Goal: Communication & Community: Answer question/provide support

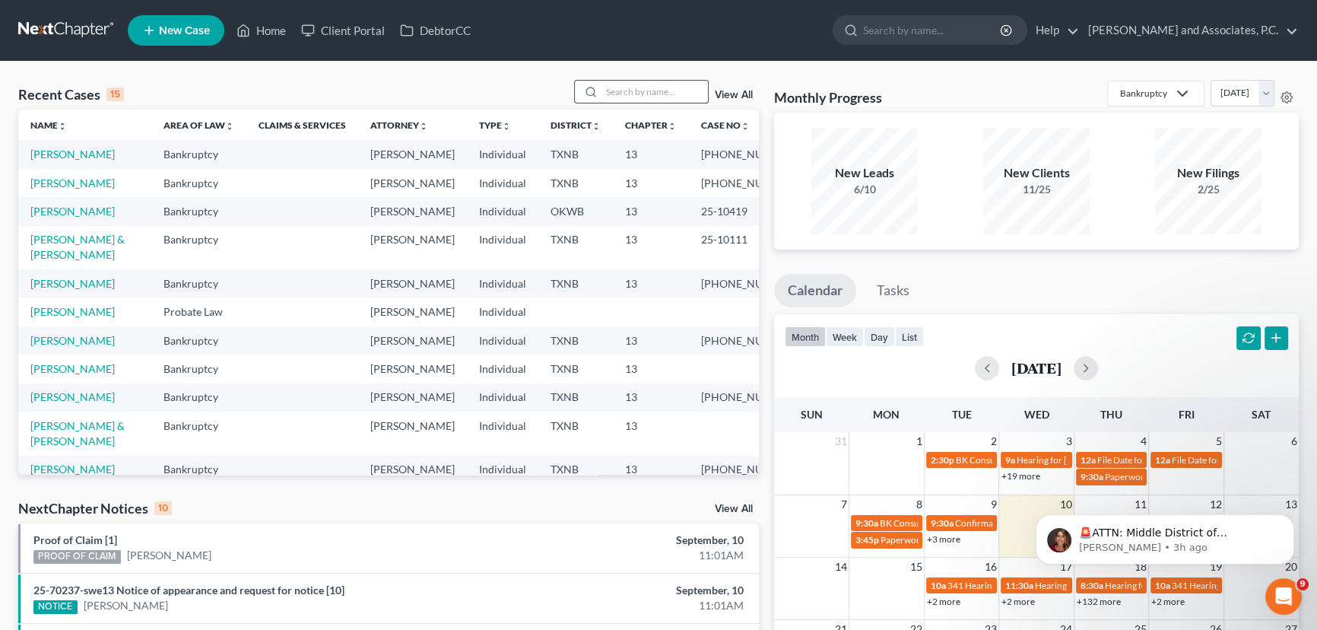
click at [658, 97] on input "search" at bounding box center [654, 92] width 106 height 22
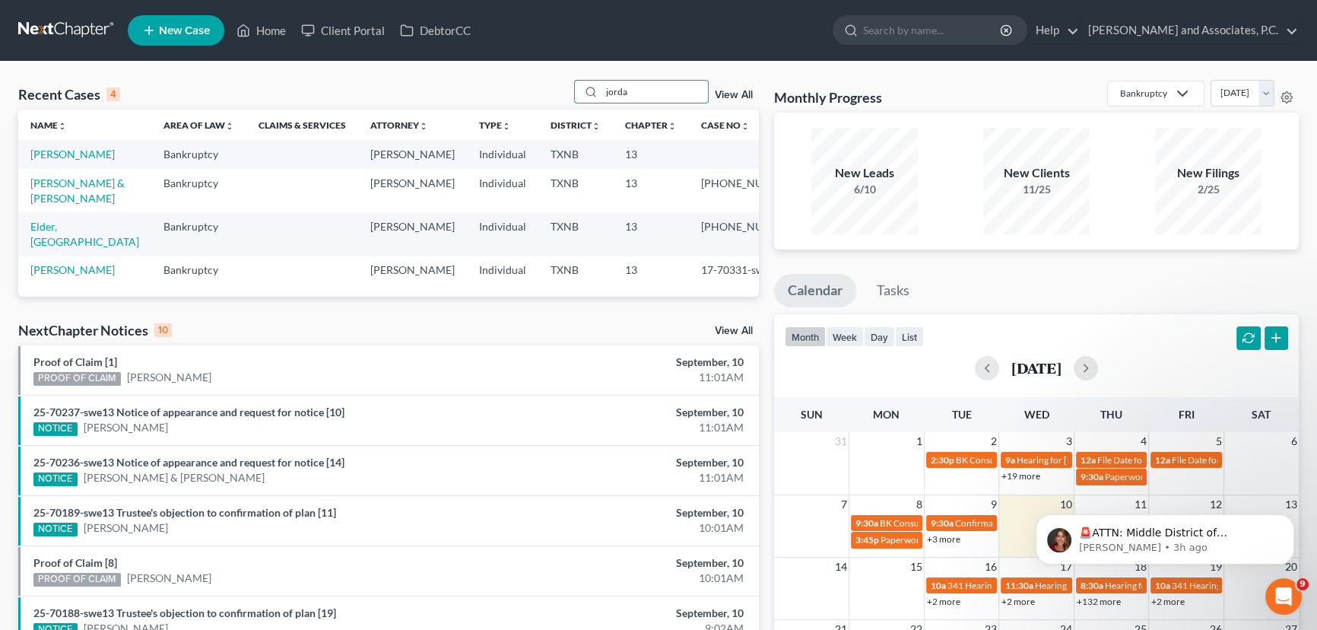
type input "jorda"
click at [69, 155] on link "[PERSON_NAME]" at bounding box center [72, 154] width 84 height 13
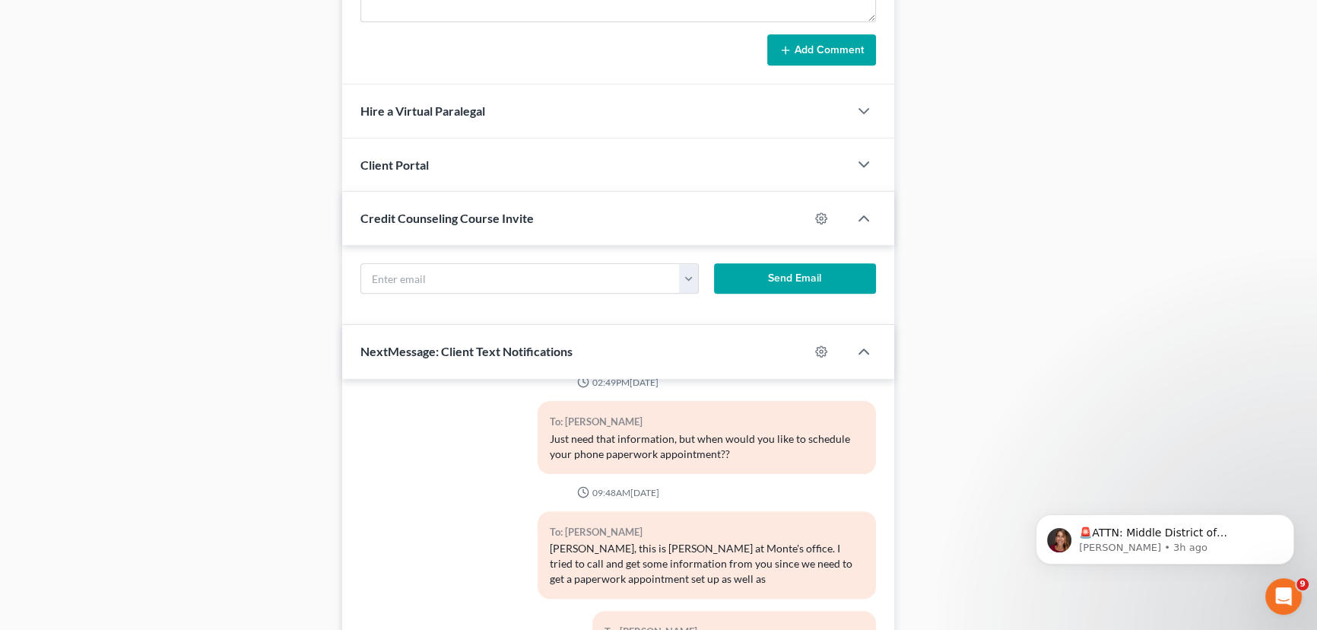
scroll to position [1224, 0]
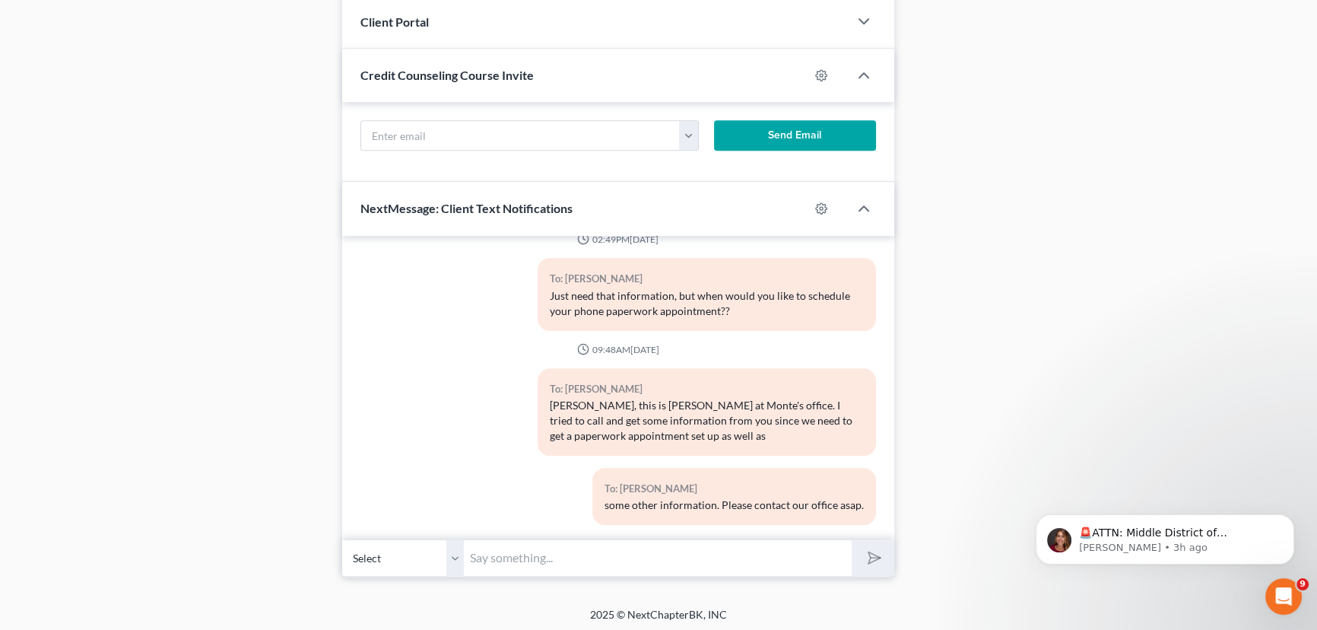
click at [497, 554] on input "text" at bounding box center [658, 557] width 388 height 37
click at [565, 559] on input "text" at bounding box center [658, 557] width 388 height 37
type input "[PERSON_NAME], i will need a actual paystub emailed to me not just a screen sho…"
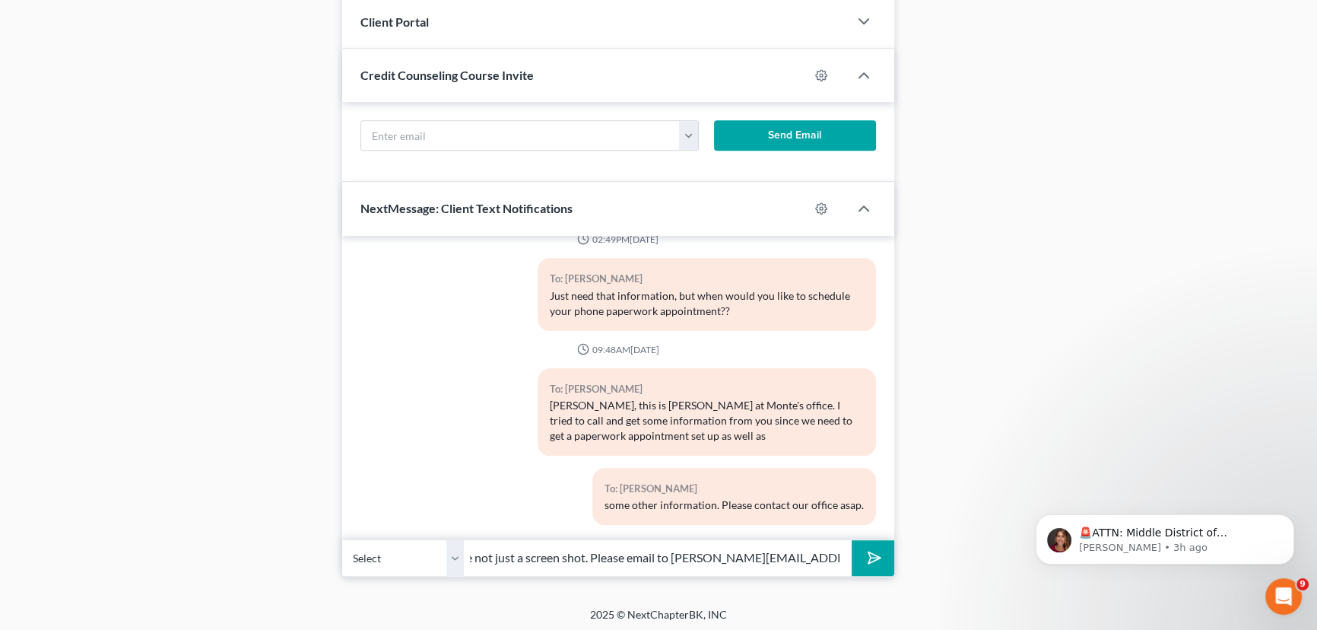
click at [852, 540] on button "submit" at bounding box center [873, 558] width 42 height 36
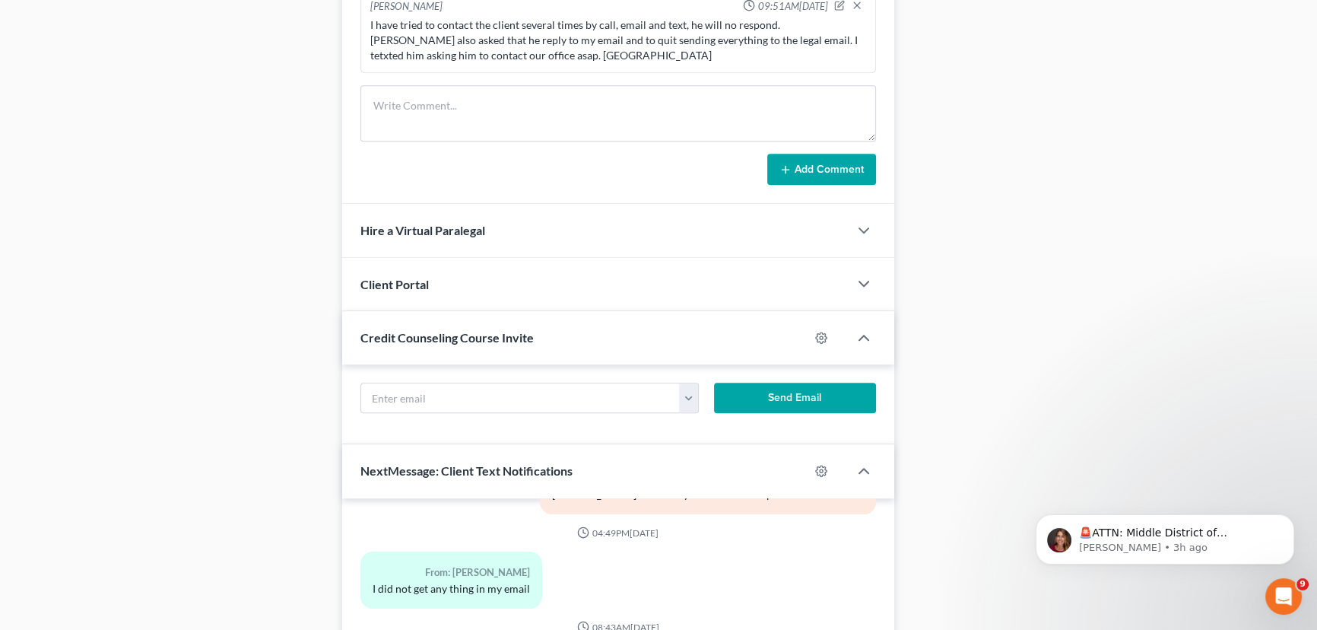
scroll to position [810, 0]
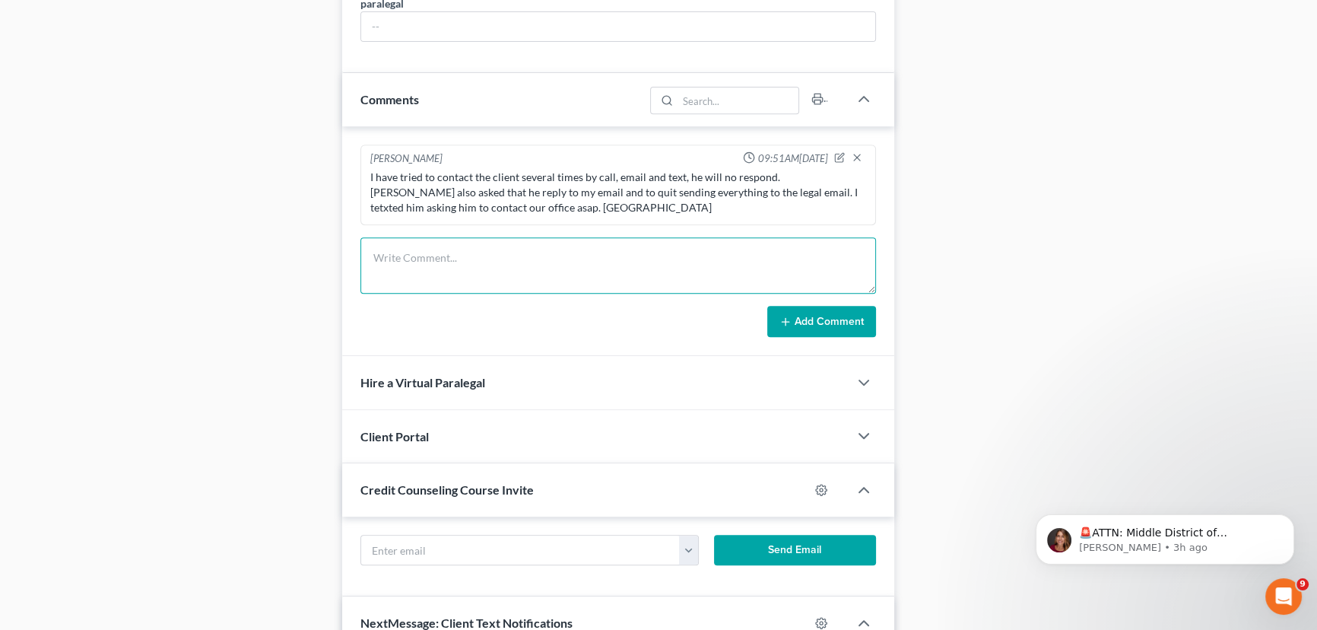
click at [448, 262] on textarea at bounding box center [618, 265] width 516 height 56
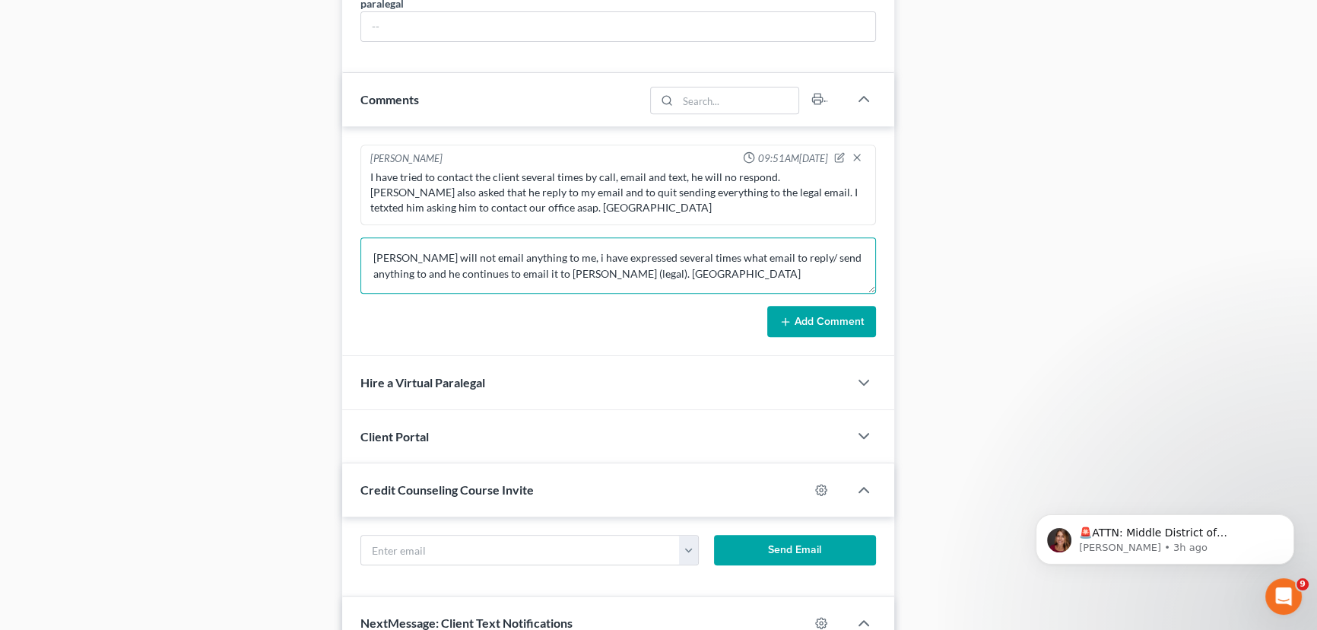
type textarea "[PERSON_NAME] will not email anything to me, i have expressed several times wha…"
drag, startPoint x: 828, startPoint y: 311, endPoint x: 1050, endPoint y: 316, distance: 222.1
click at [827, 311] on button "Add Comment" at bounding box center [821, 322] width 109 height 32
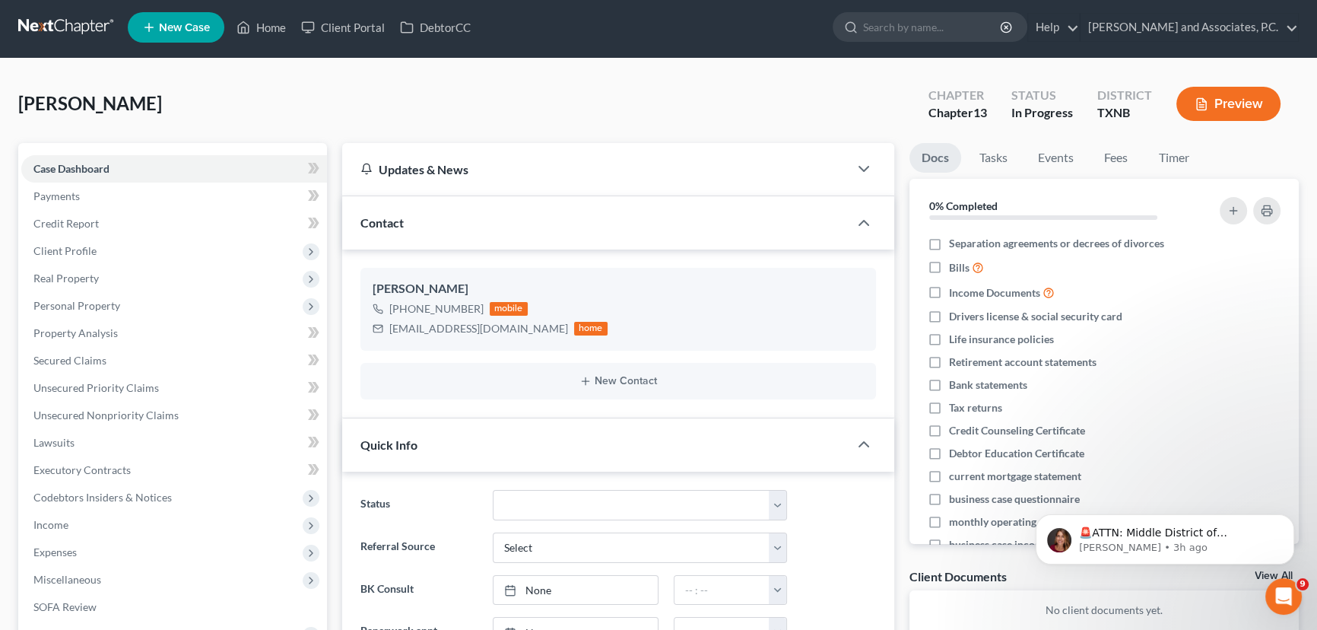
scroll to position [0, 0]
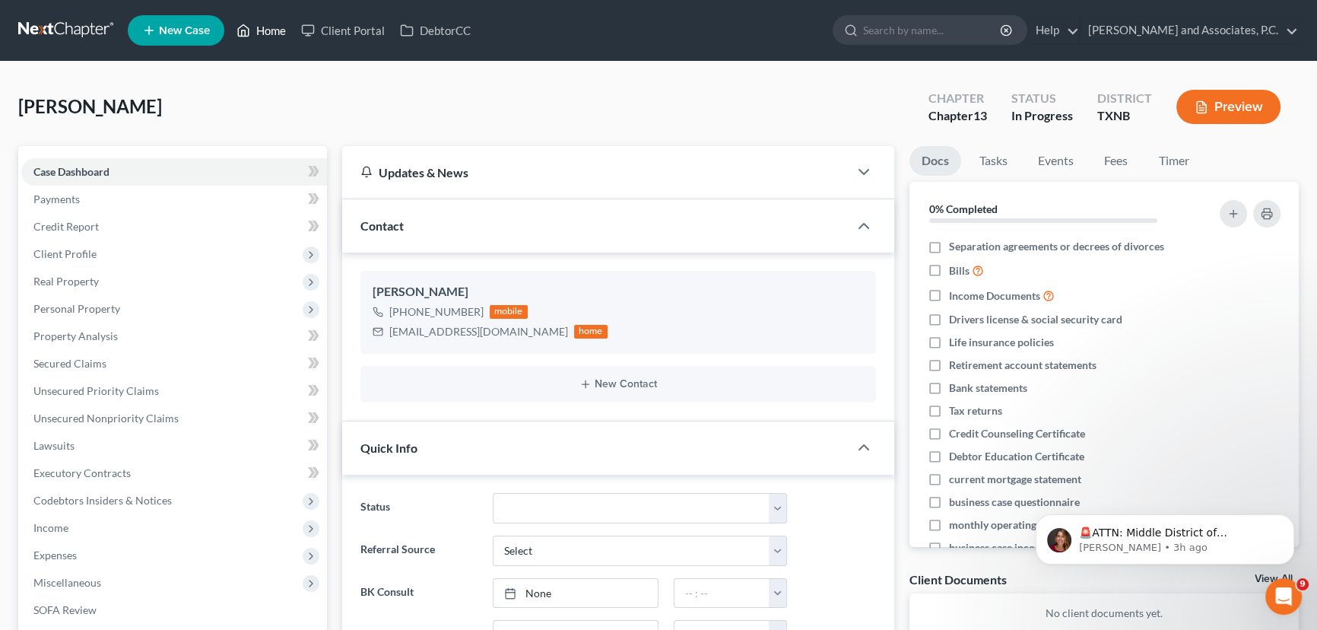
click at [274, 31] on link "Home" at bounding box center [261, 30] width 65 height 27
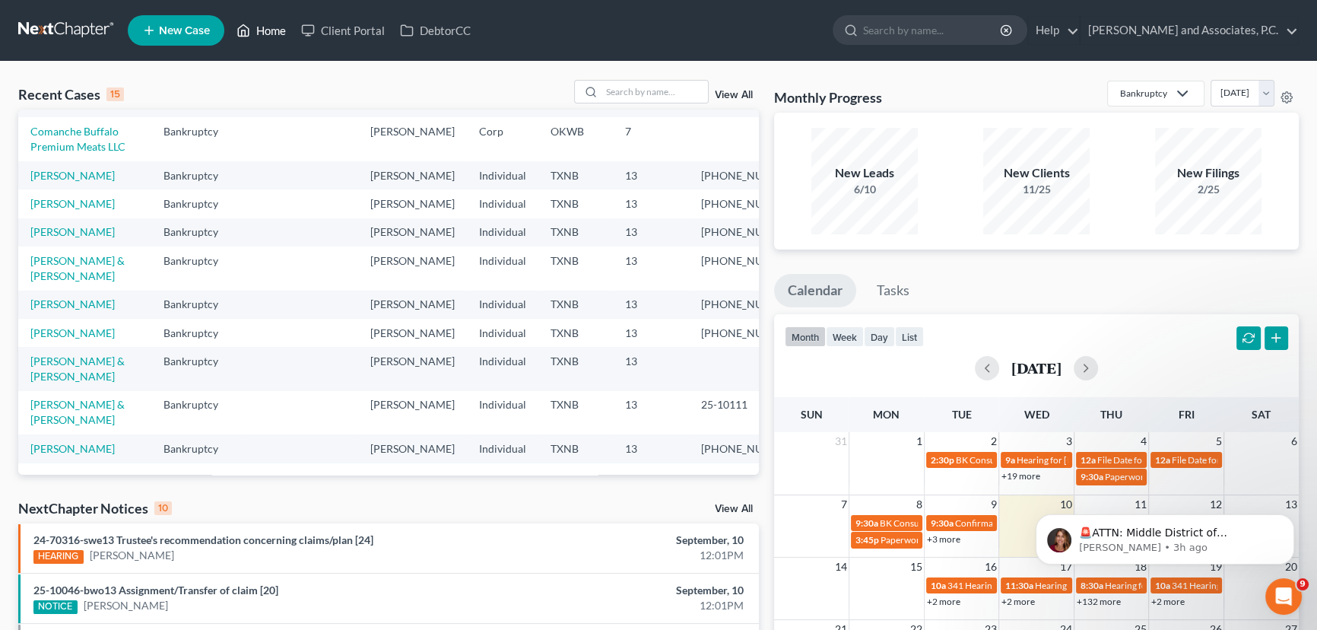
scroll to position [317, 0]
click at [601, 94] on input "search" at bounding box center [654, 92] width 106 height 22
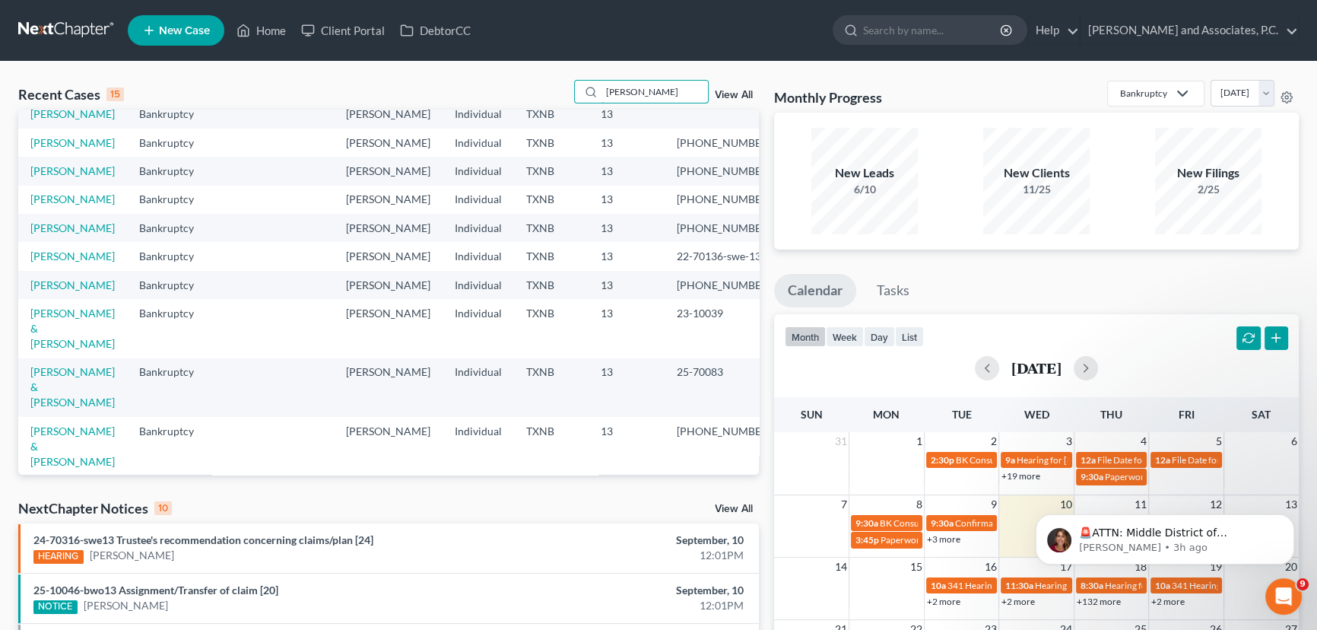
scroll to position [0, 0]
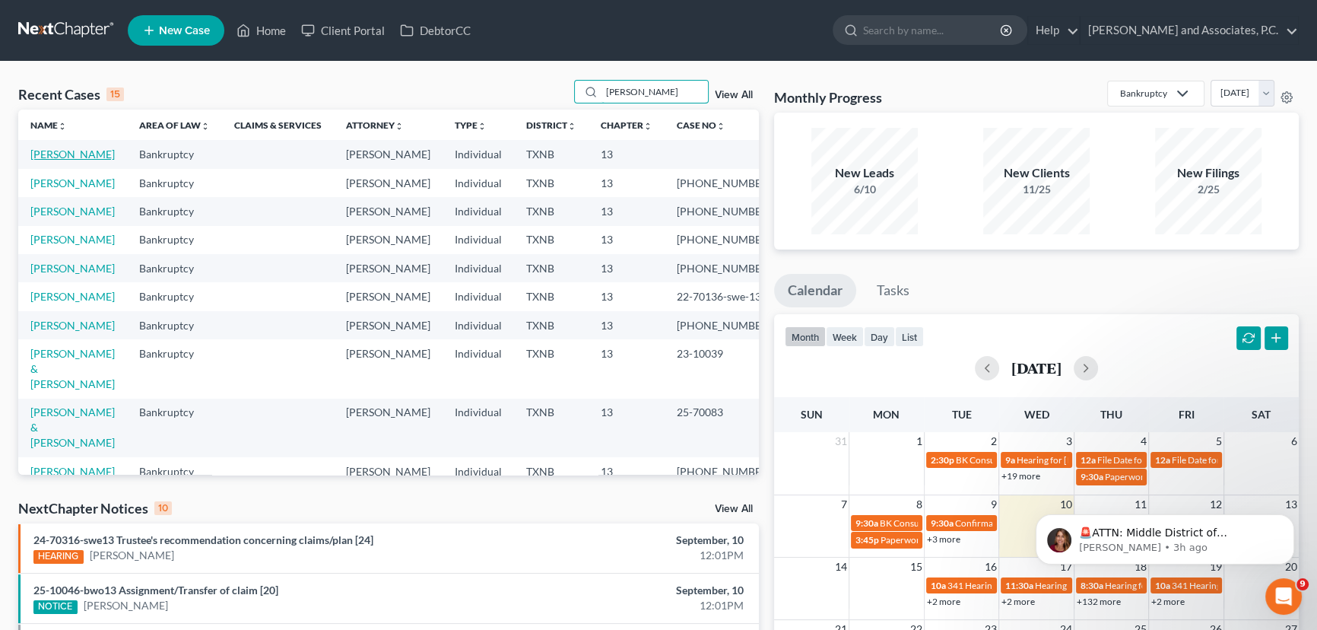
type input "[PERSON_NAME]"
click at [64, 152] on link "[PERSON_NAME]" at bounding box center [72, 154] width 84 height 13
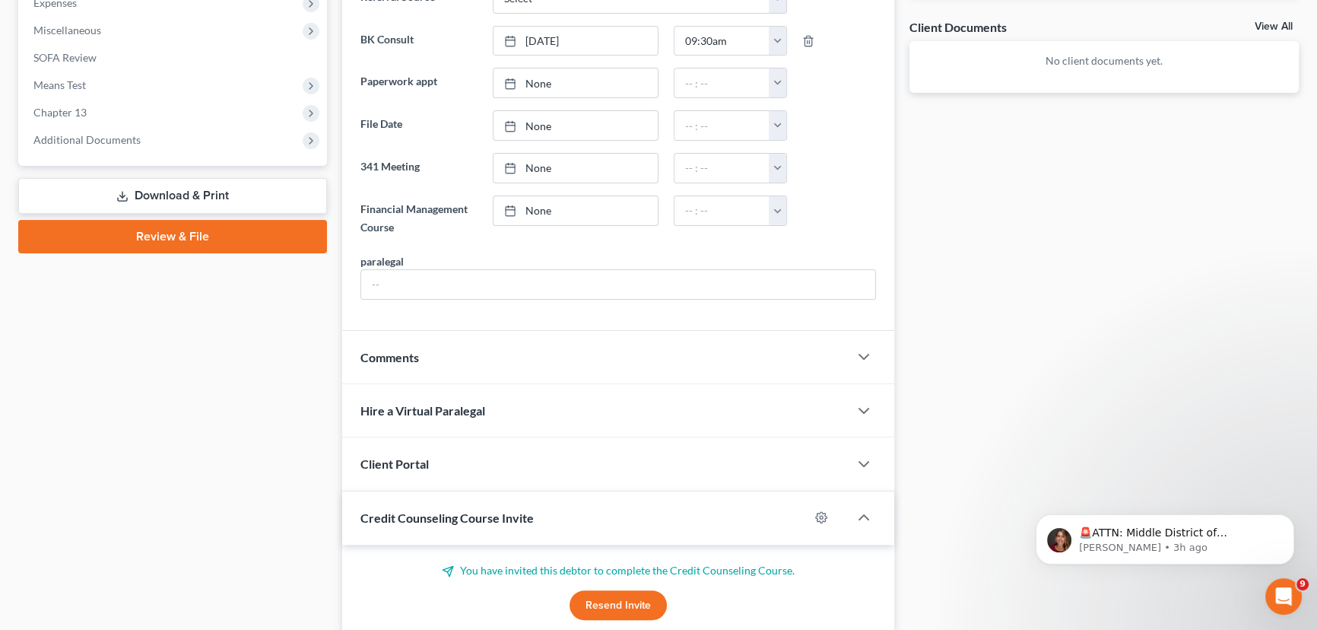
scroll to position [553, 0]
click at [421, 280] on input "text" at bounding box center [618, 283] width 514 height 29
type input "Hayley"
click at [1315, 316] on div "[PERSON_NAME] Upgraded Chapter Chapter 13 Status In [GEOGRAPHIC_DATA] [GEOGRAPH…" at bounding box center [658, 257] width 1317 height 1496
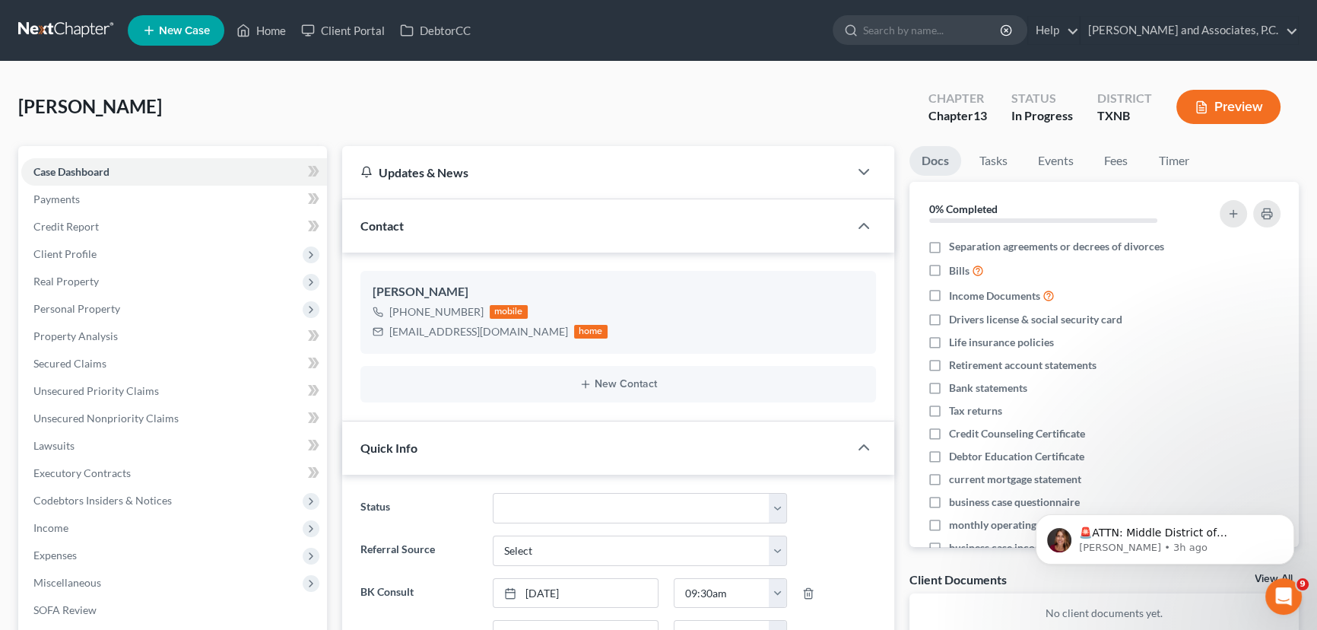
scroll to position [0, 0]
